Goal: Find specific page/section: Find specific page/section

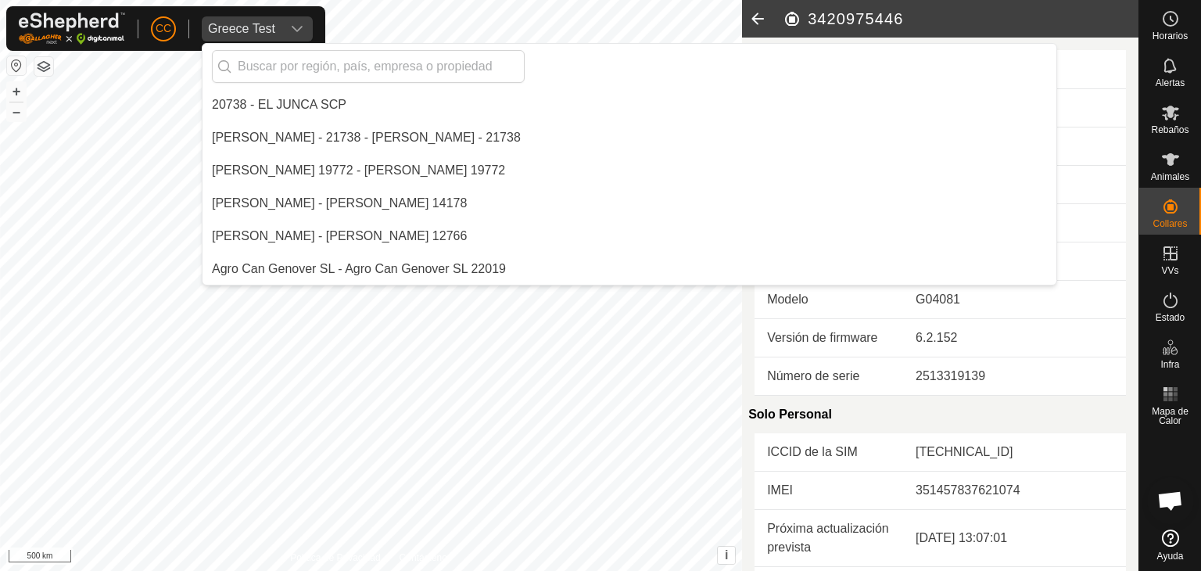
scroll to position [4402, 0]
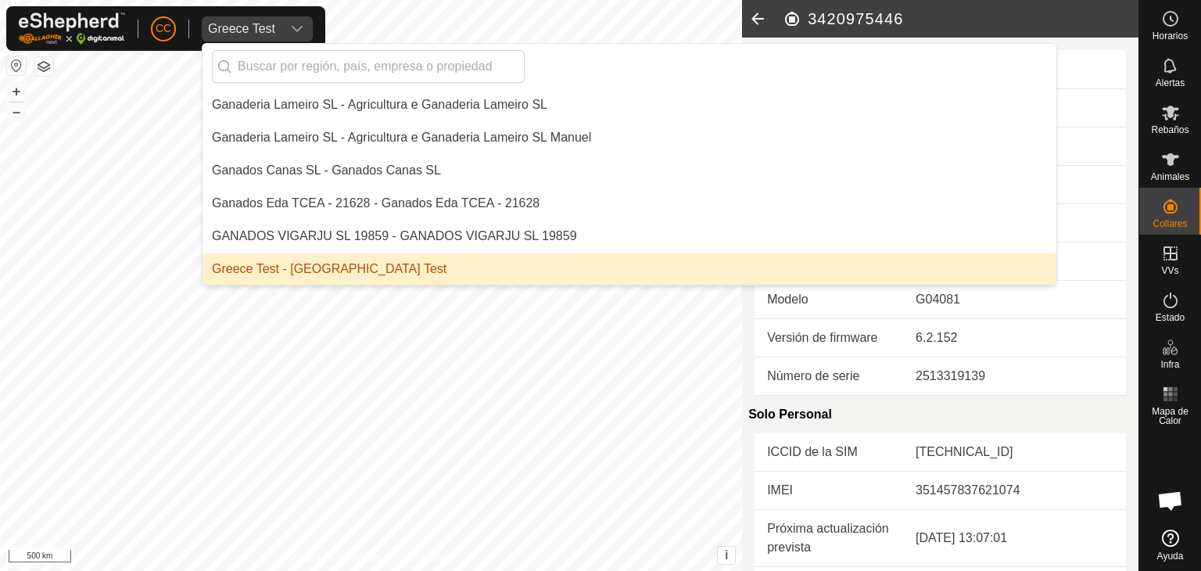
click at [852, 22] on h2 "3420975446" at bounding box center [961, 18] width 356 height 19
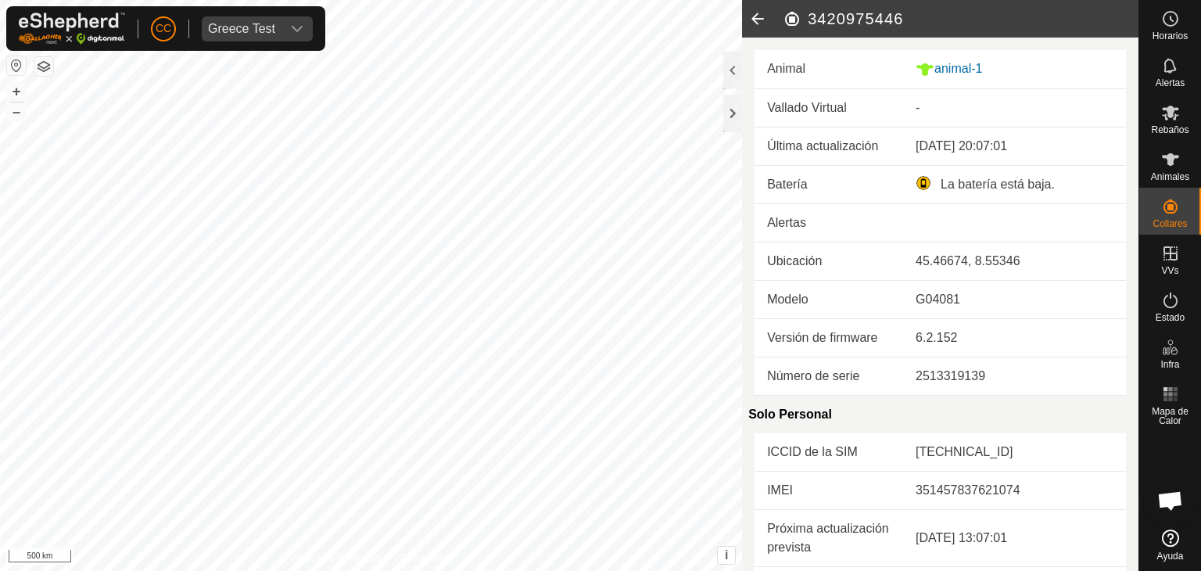
copy h2 "3420975446"
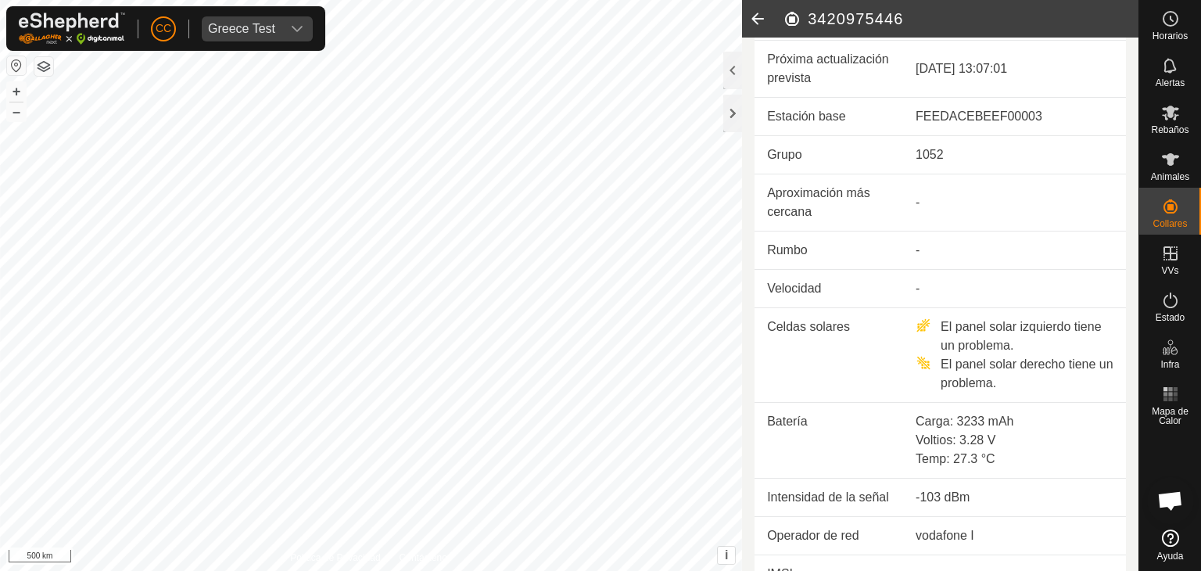
scroll to position [565, 0]
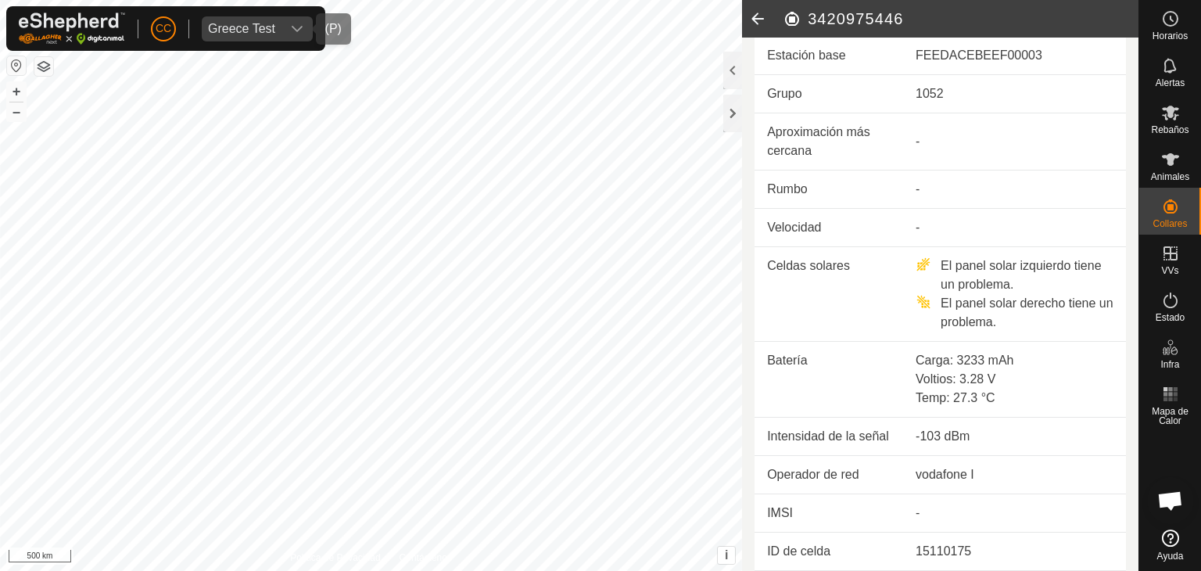
click at [275, 27] on div "Greece Test" at bounding box center [241, 29] width 67 height 13
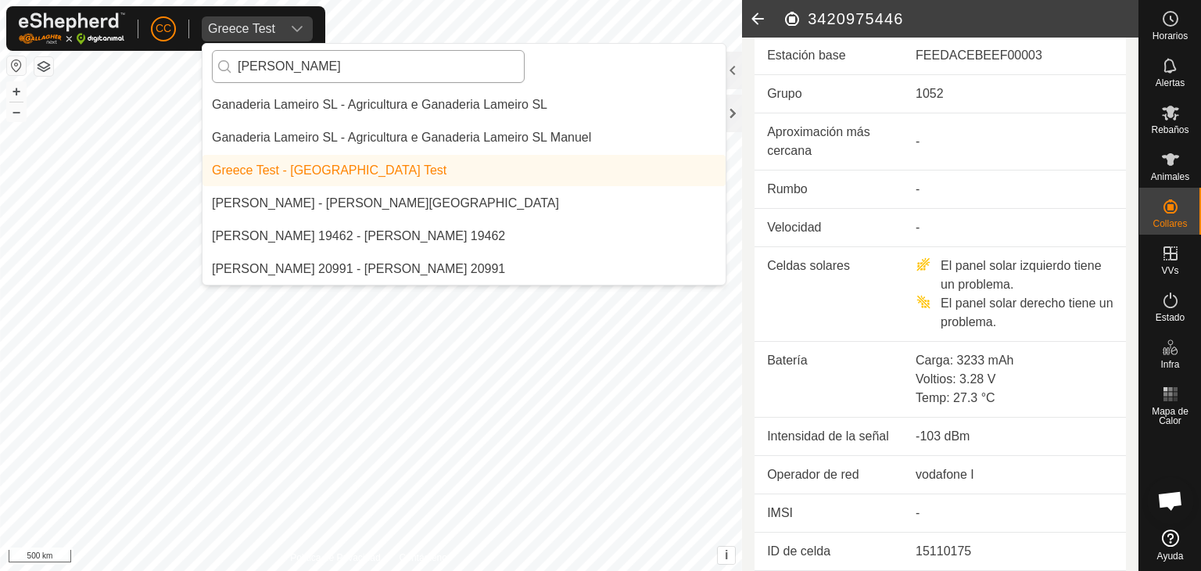
scroll to position [0, 0]
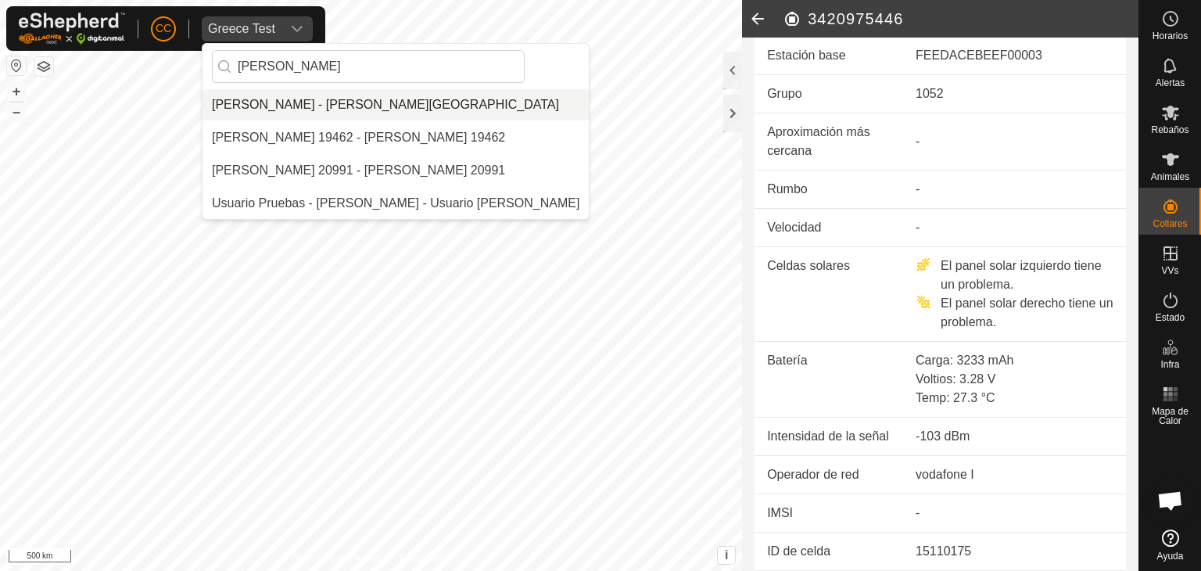
type input "[PERSON_NAME]"
click at [349, 99] on li "[PERSON_NAME] - [PERSON_NAME][GEOGRAPHIC_DATA]" at bounding box center [396, 104] width 386 height 31
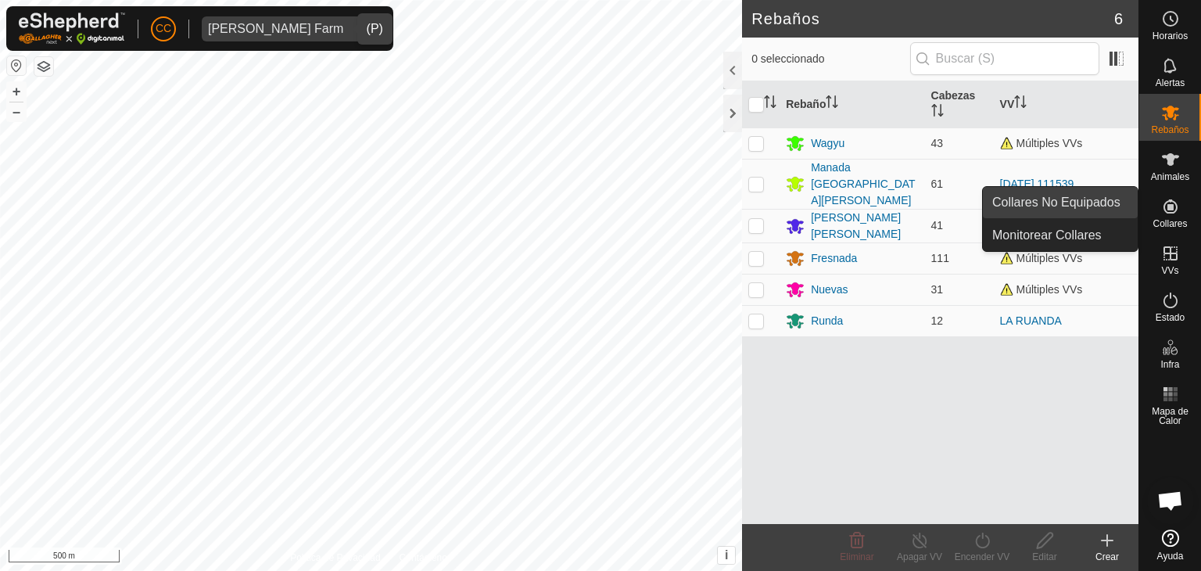
drag, startPoint x: 1133, startPoint y: 203, endPoint x: 1113, endPoint y: 199, distance: 19.9
click at [1113, 199] on link "Collares No Equipados" at bounding box center [1060, 202] width 155 height 31
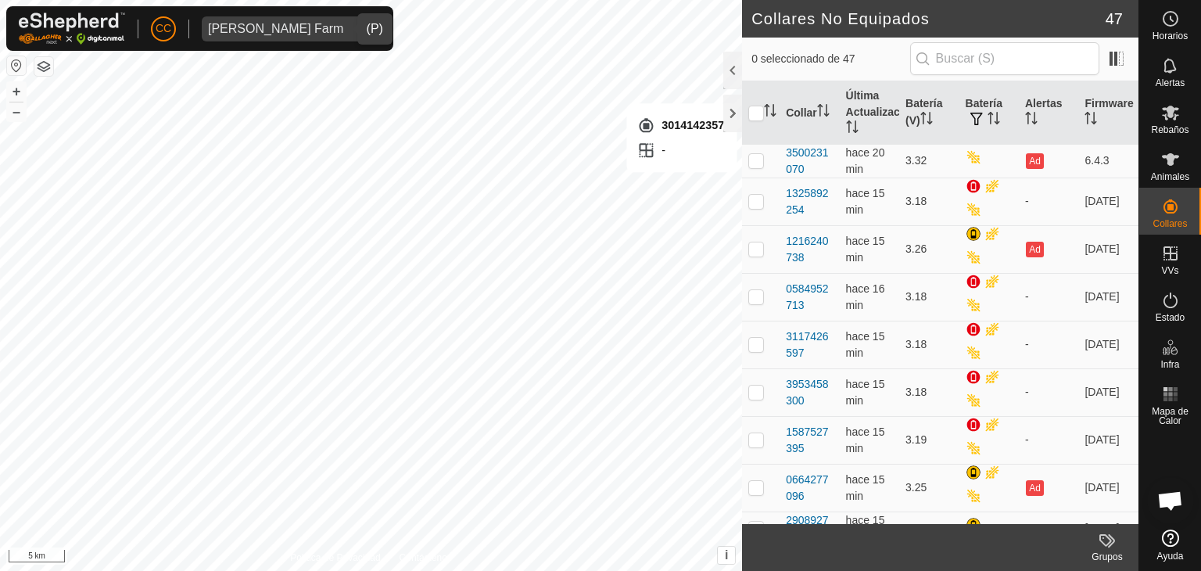
checkbox input "true"
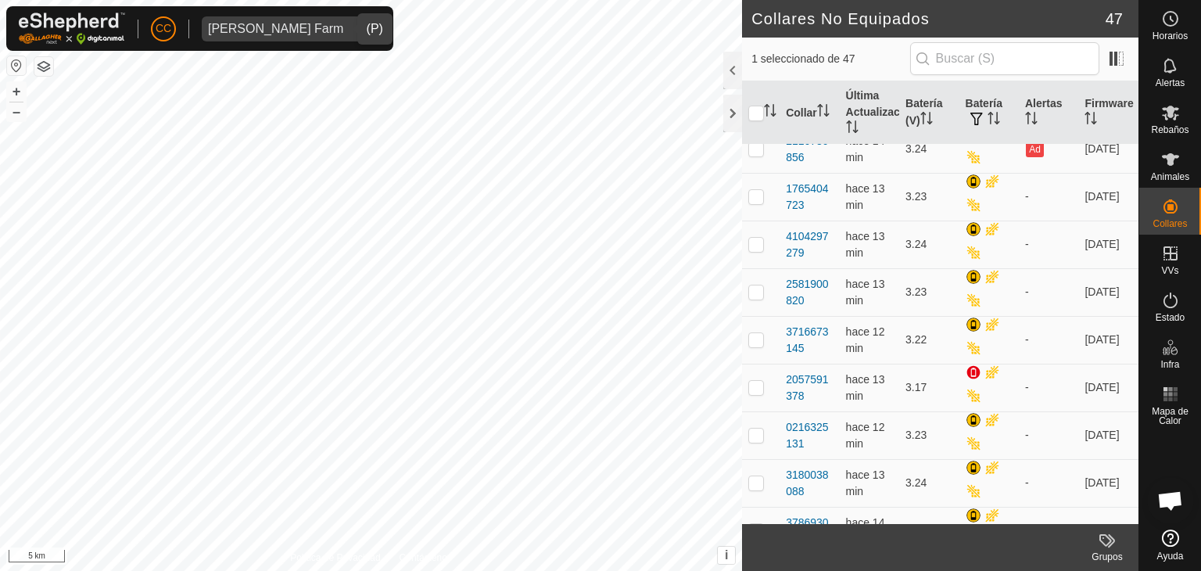
scroll to position [1774, 0]
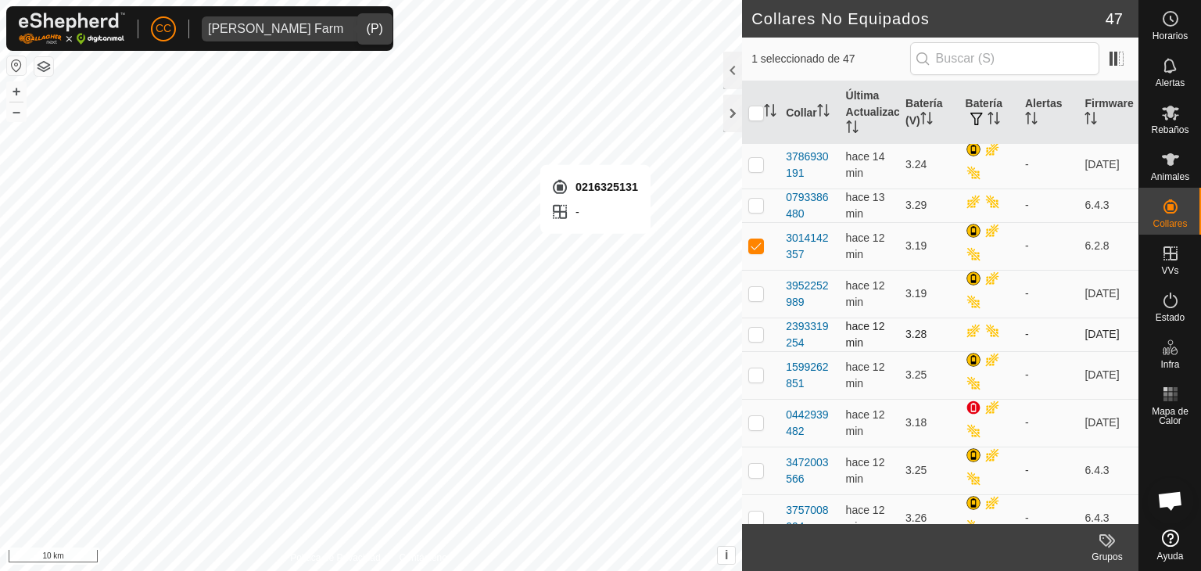
checkbox input "true"
checkbox input "false"
